Goal: Information Seeking & Learning: Learn about a topic

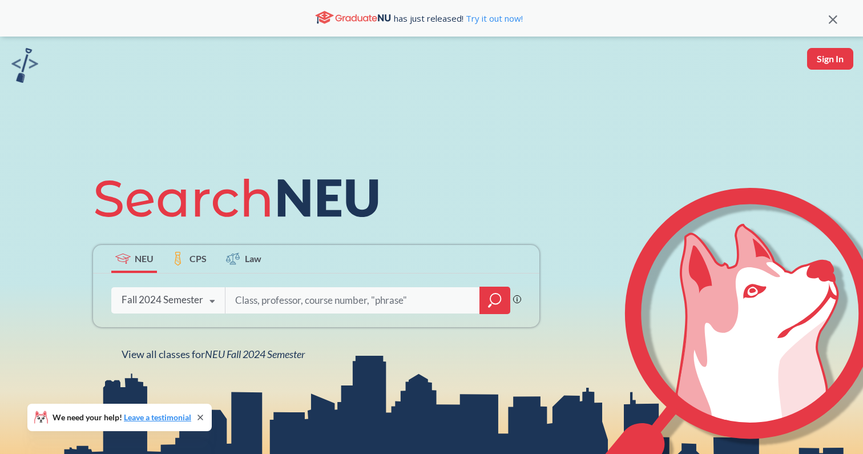
click at [180, 309] on div "Fall 2024 Semester Fall 2025 Semester Summer 2 2025 Semester Summer Full 2025 S…" at bounding box center [168, 299] width 114 height 29
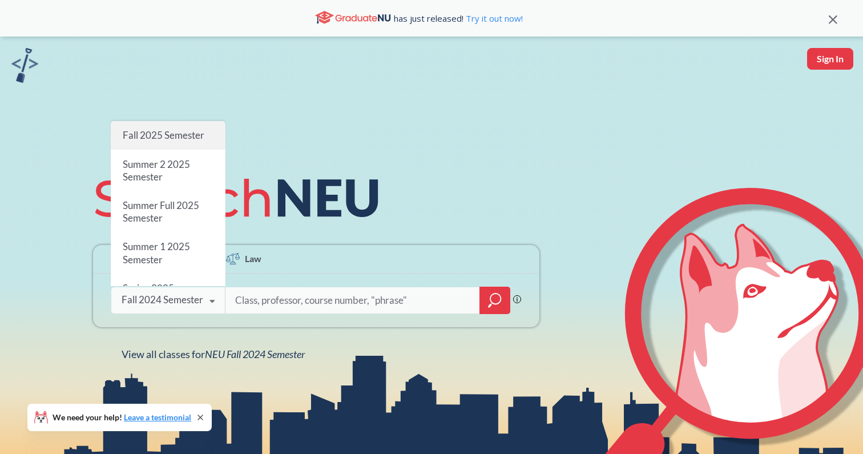
click at [145, 135] on span "Fall 2025 Semester" at bounding box center [164, 135] width 82 height 12
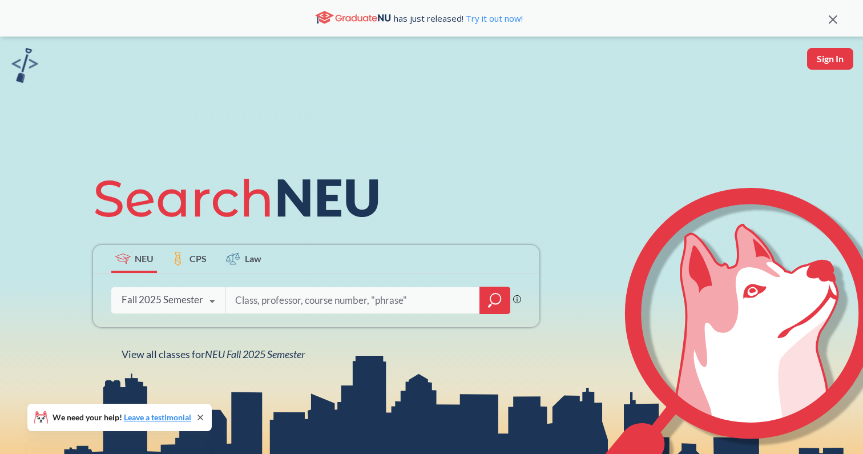
click at [245, 297] on input "search" at bounding box center [352, 300] width 237 height 24
type input "EESC"
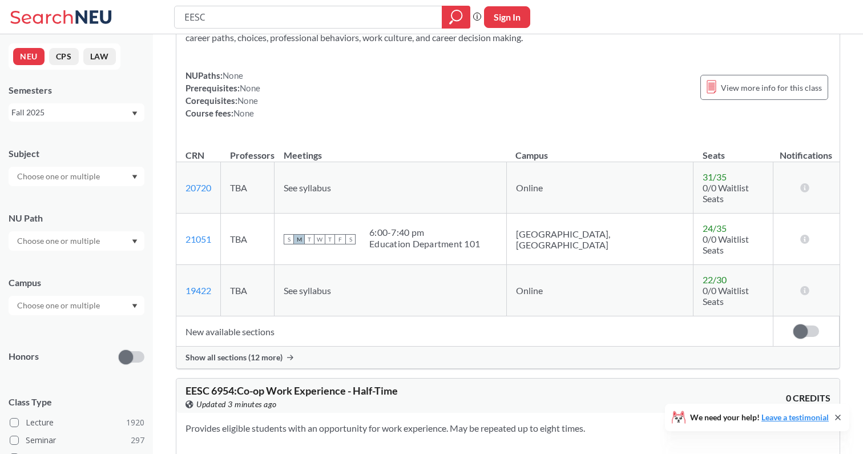
scroll to position [1055, 0]
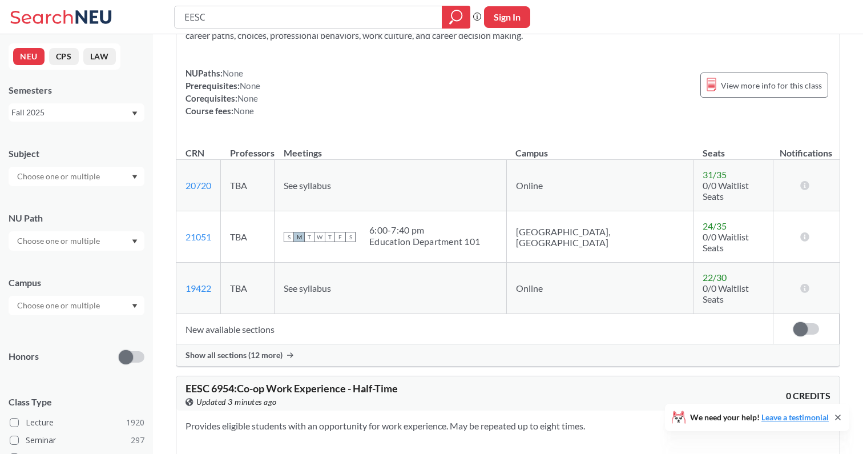
click at [228, 350] on span "Show all sections (12 more)" at bounding box center [233, 355] width 97 height 10
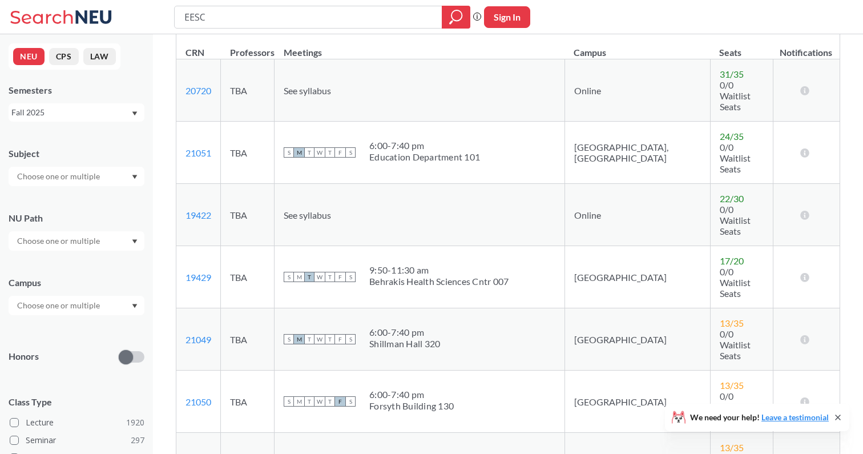
scroll to position [1155, 0]
click at [195, 210] on link "19422" at bounding box center [198, 215] width 26 height 11
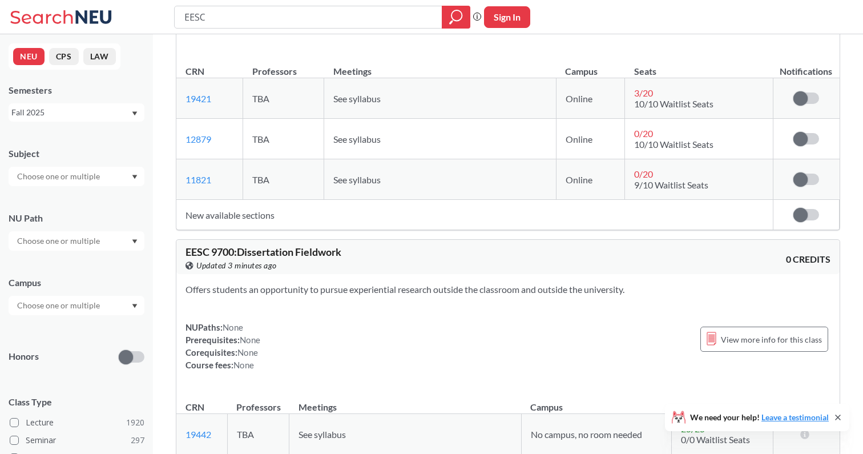
scroll to position [12, 0]
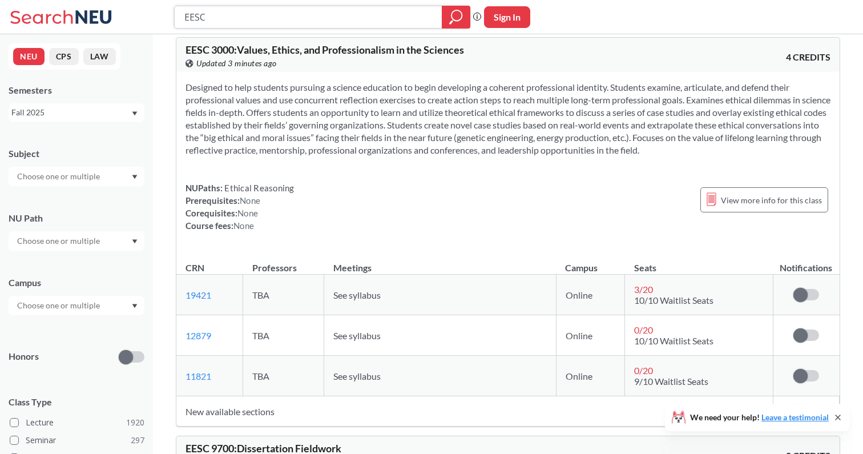
click at [192, 19] on input "EESC" at bounding box center [308, 16] width 251 height 19
type input "int"
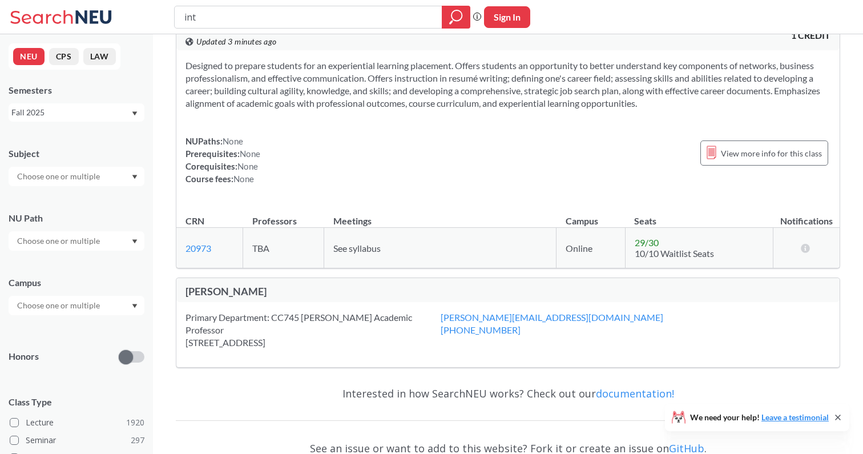
scroll to position [345, 0]
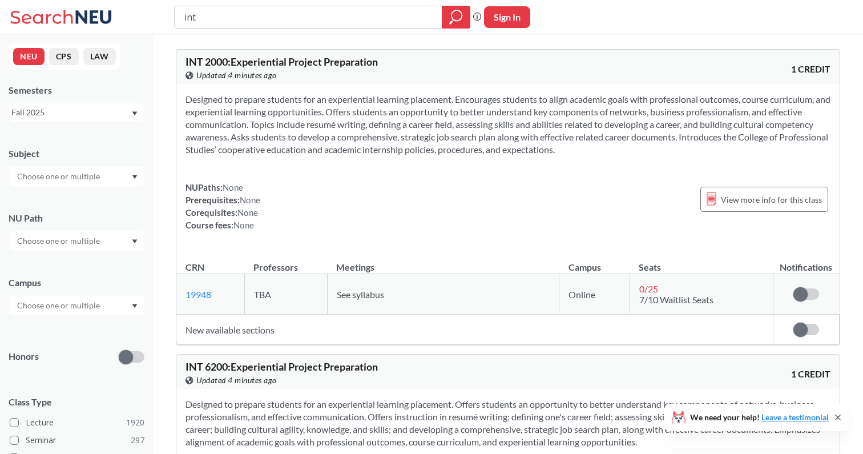
click at [203, 21] on input "int" at bounding box center [308, 16] width 251 height 19
type input "6200"
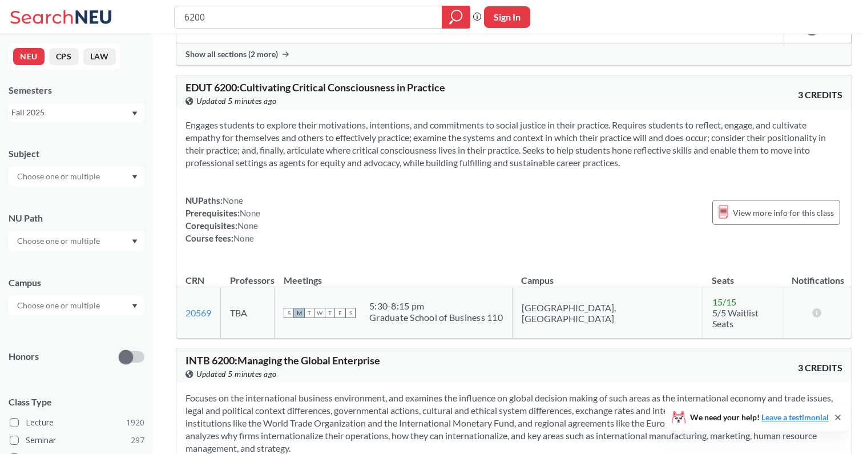
scroll to position [3908, 0]
